Goal: Find specific page/section: Find specific page/section

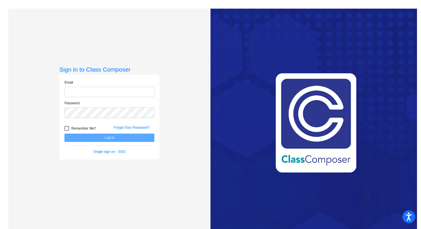
type input "[EMAIL_ADDRESS][DOMAIN_NAME]"
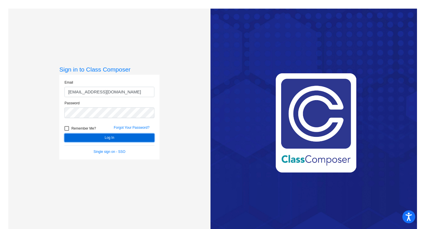
click at [141, 137] on button "Log In" at bounding box center [110, 137] width 90 height 8
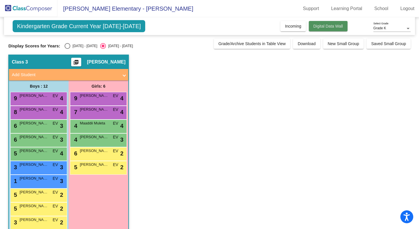
click at [329, 29] on button "Digital Data Wall" at bounding box center [328, 26] width 39 height 10
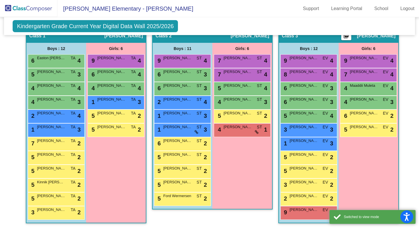
scroll to position [110, 0]
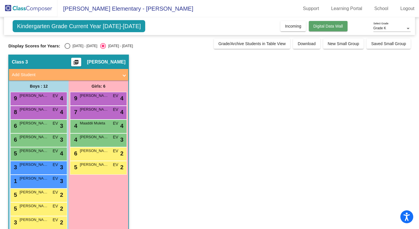
click at [318, 28] on span "Digital Data Wall" at bounding box center [328, 26] width 30 height 5
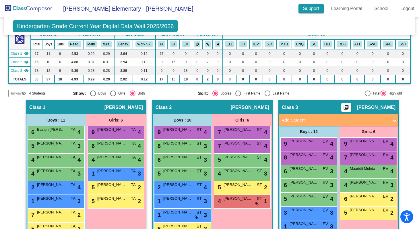
scroll to position [40, 0]
